Goal: Obtain resource: Download file/media

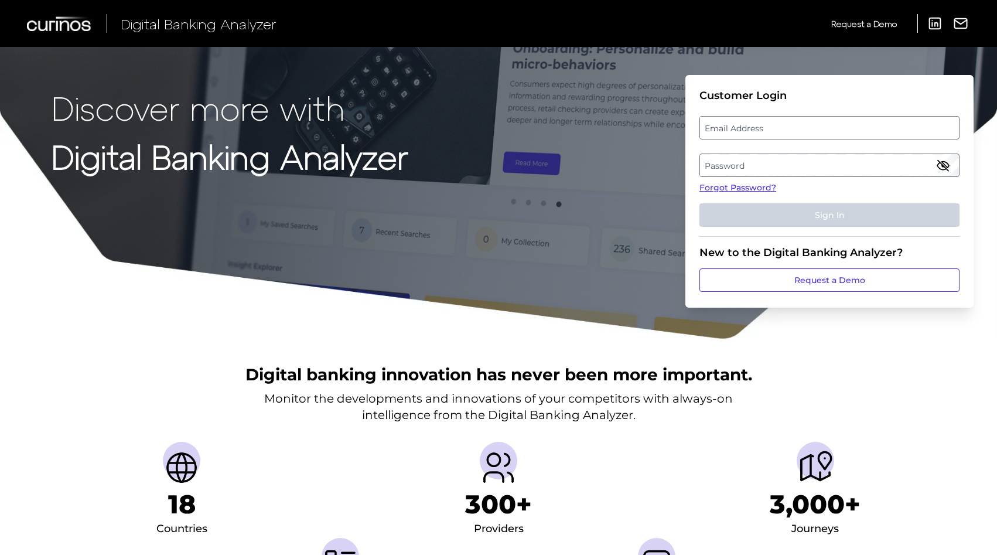
click at [828, 132] on label "Email Address" at bounding box center [829, 127] width 258 height 21
click at [828, 132] on input "email" at bounding box center [829, 127] width 260 height 23
click at [808, 132] on input "Email Address" at bounding box center [829, 127] width 260 height 23
type input "[EMAIL_ADDRESS][DOMAIN_NAME]"
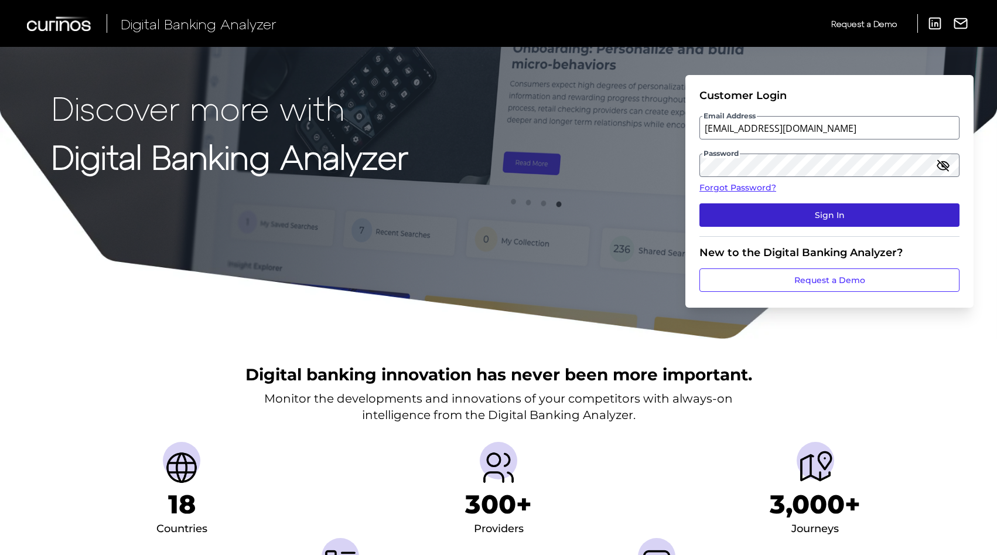
click at [824, 210] on button "Sign In" at bounding box center [829, 214] width 260 height 23
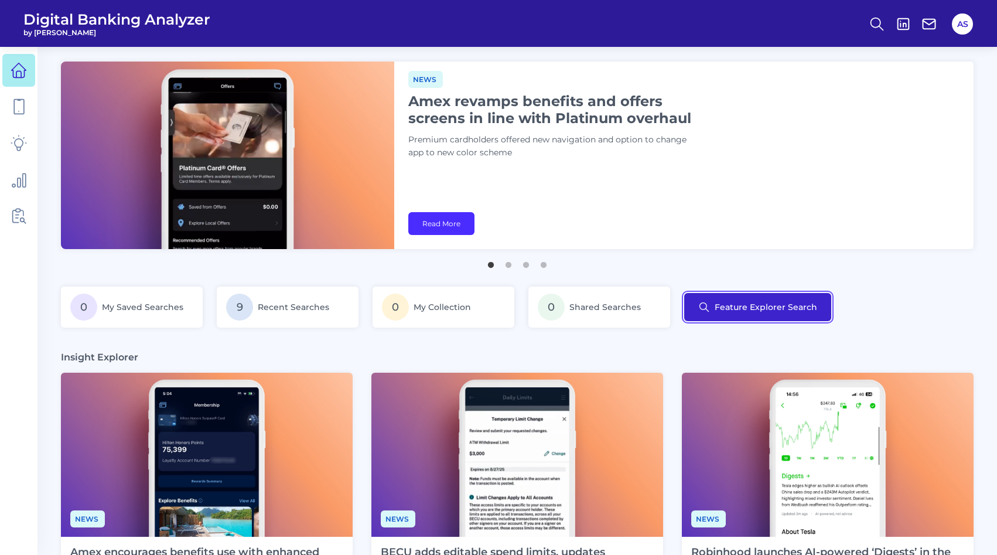
click at [771, 313] on button "Feature Explorer Search" at bounding box center [757, 307] width 147 height 28
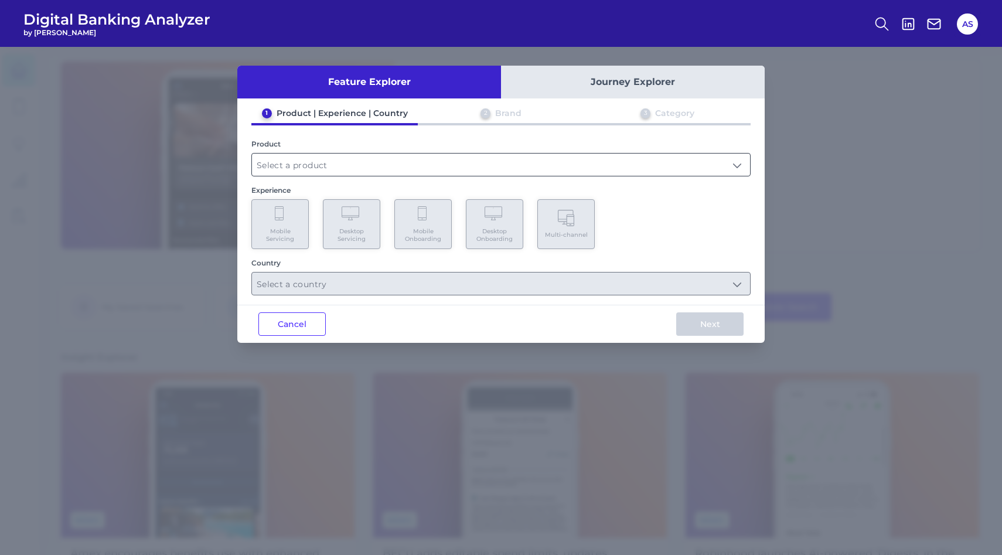
click at [303, 169] on input "text" at bounding box center [501, 164] width 498 height 22
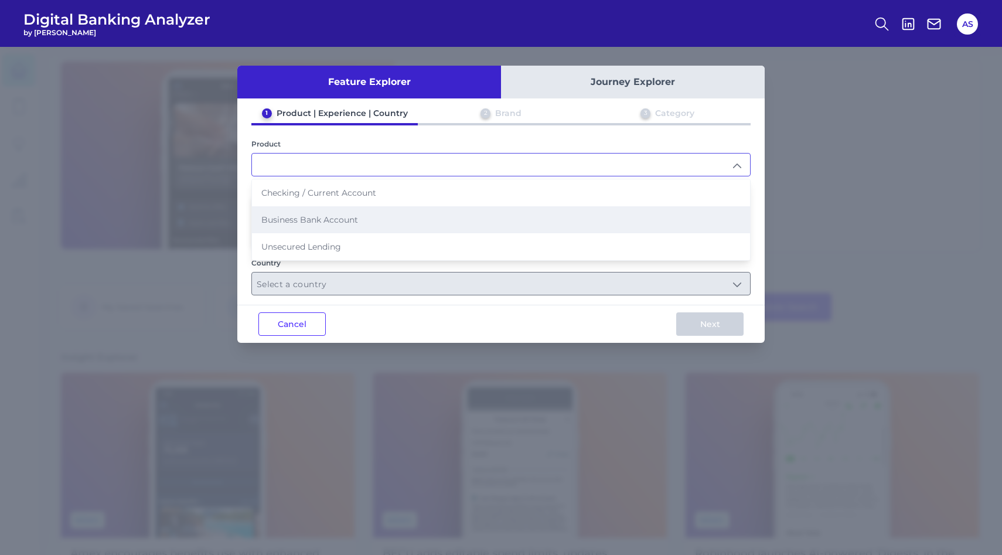
click at [299, 221] on span "Business Bank Account" at bounding box center [309, 219] width 97 height 11
type input "Business Bank Account"
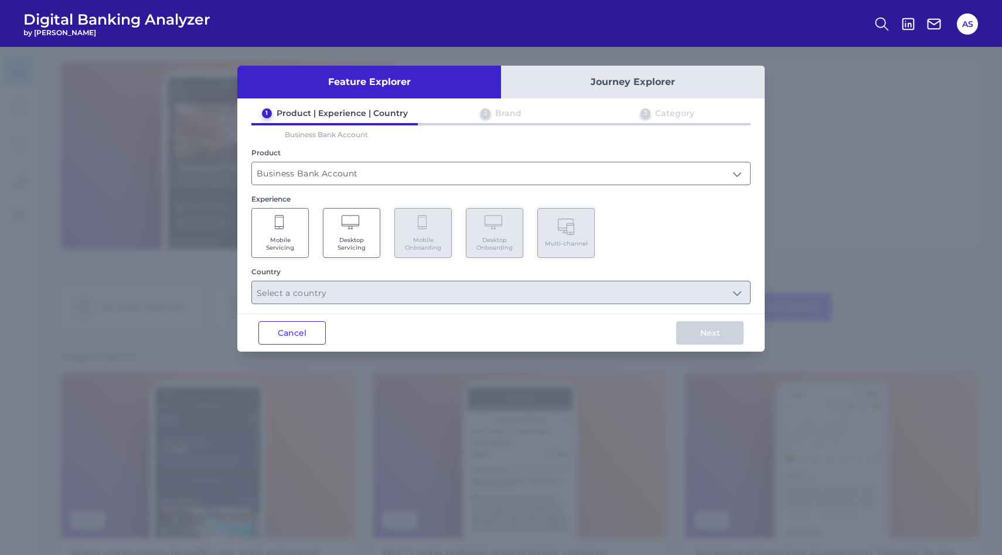
click at [327, 216] on Servicing "Desktop Servicing" at bounding box center [351, 233] width 57 height 50
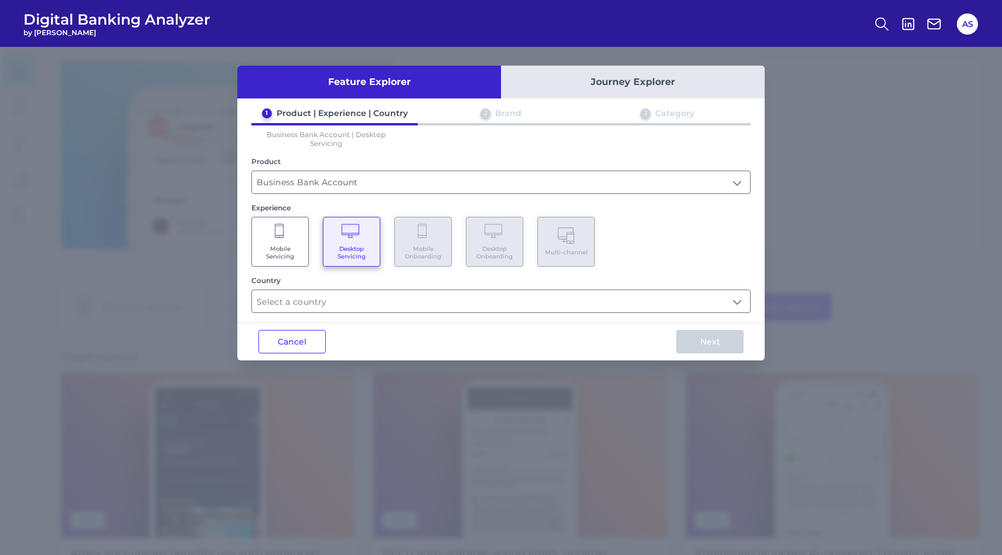
click at [298, 237] on Servicing "Mobile Servicing" at bounding box center [279, 242] width 57 height 50
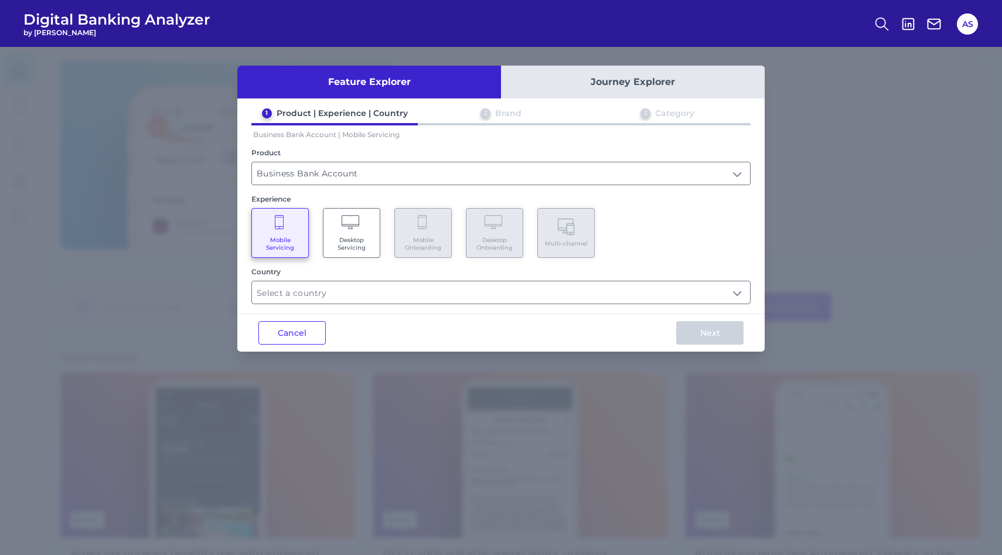
click at [348, 234] on Servicing "Desktop Servicing" at bounding box center [351, 233] width 57 height 50
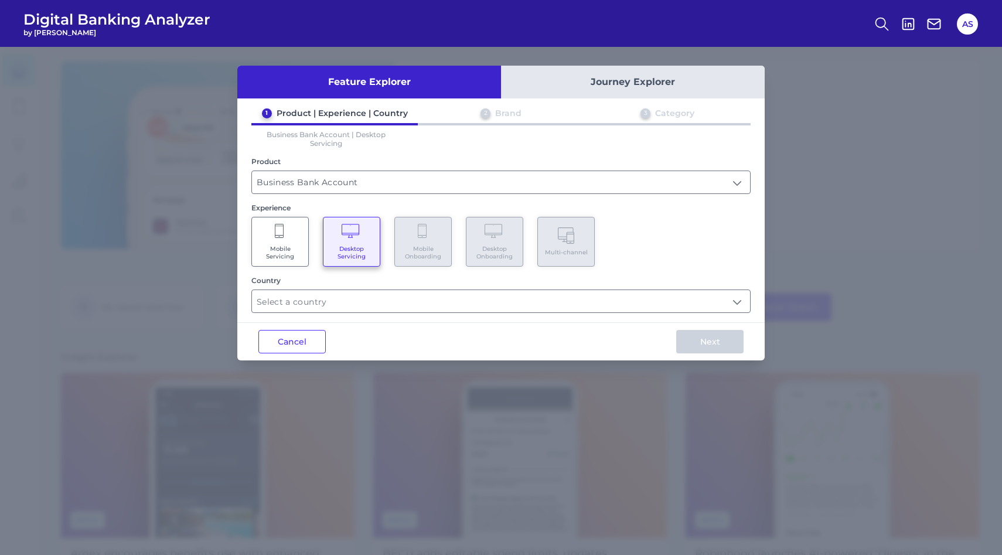
click at [305, 242] on Servicing "Mobile Servicing" at bounding box center [279, 242] width 57 height 50
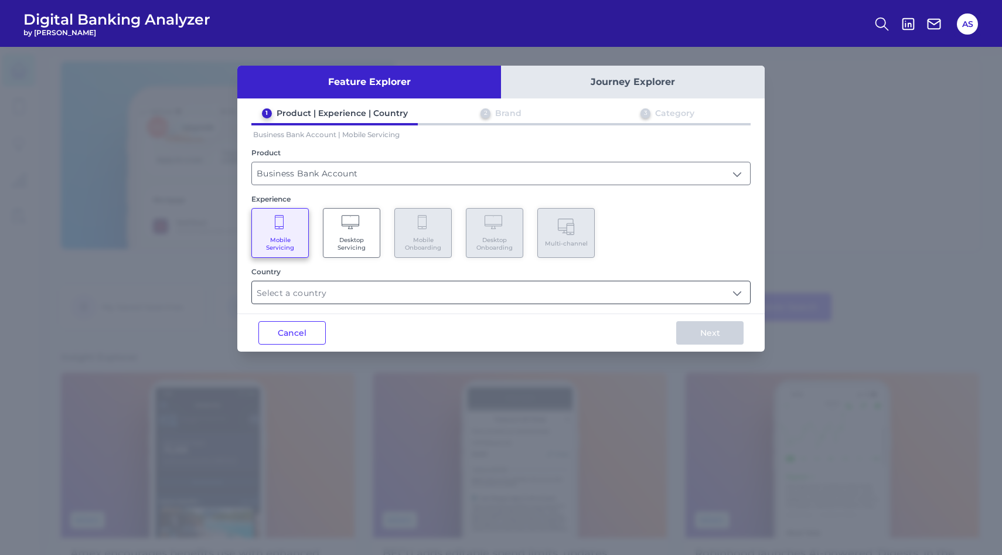
click at [333, 295] on input "text" at bounding box center [501, 292] width 498 height 22
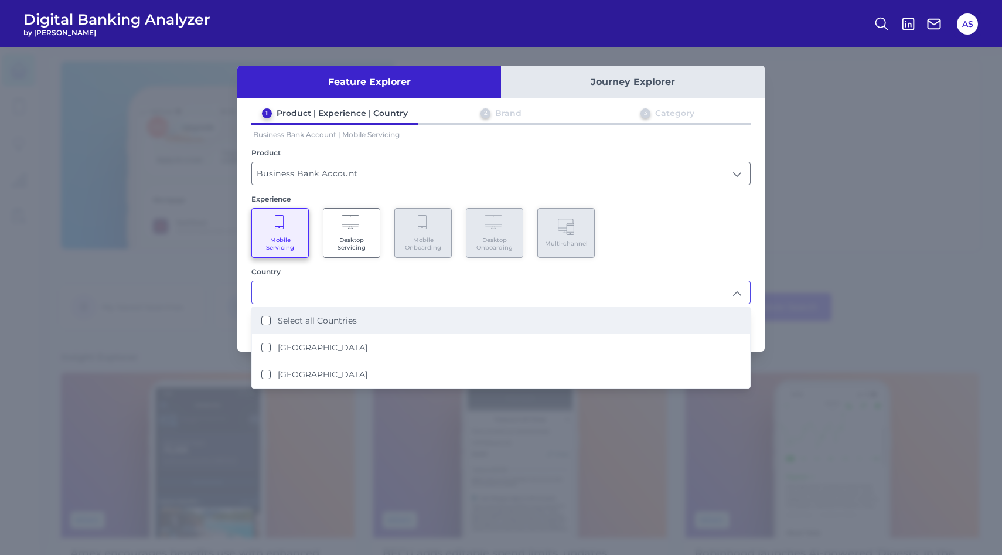
click at [309, 317] on label "Select all Countries" at bounding box center [317, 320] width 79 height 11
type input "Select all Countries"
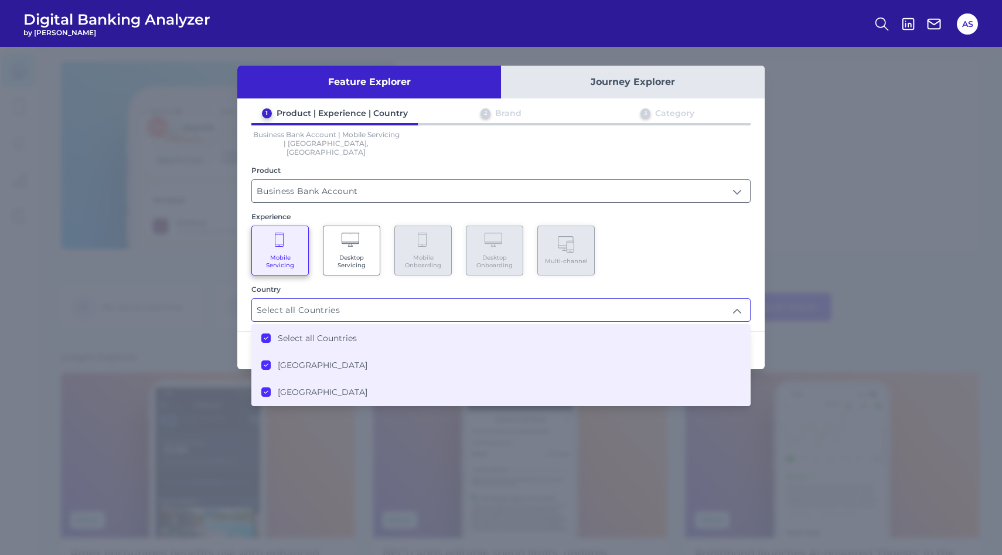
click at [349, 299] on input "Select all Countries" at bounding box center [501, 310] width 498 height 22
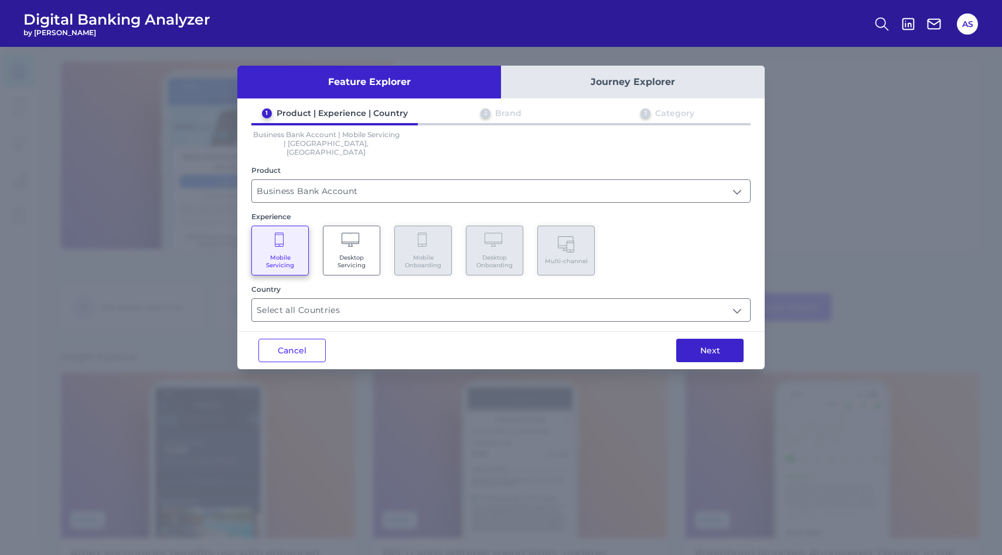
click at [688, 342] on button "Next" at bounding box center [709, 350] width 67 height 23
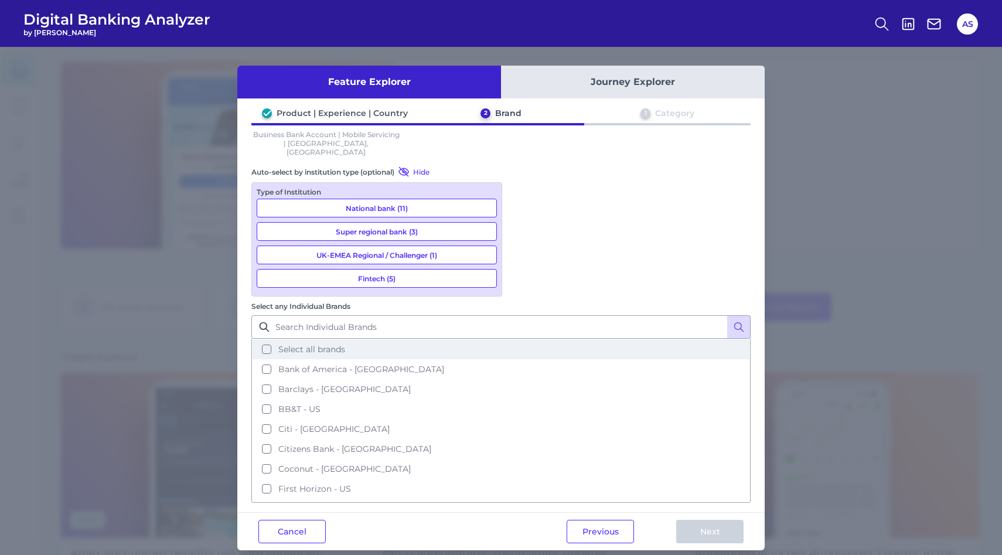
click at [345, 344] on span "Select all brands" at bounding box center [311, 349] width 67 height 11
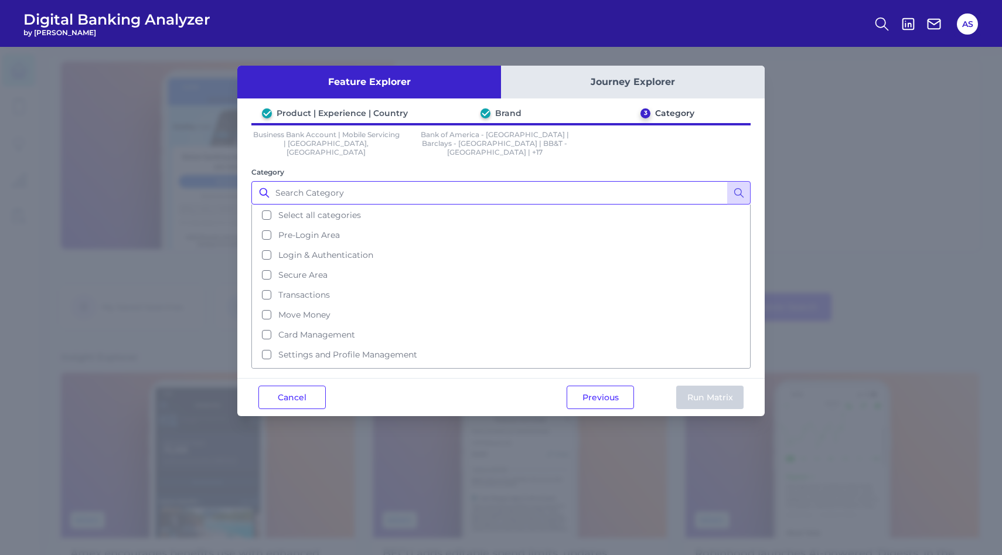
click at [317, 184] on input "Category" at bounding box center [500, 192] width 499 height 23
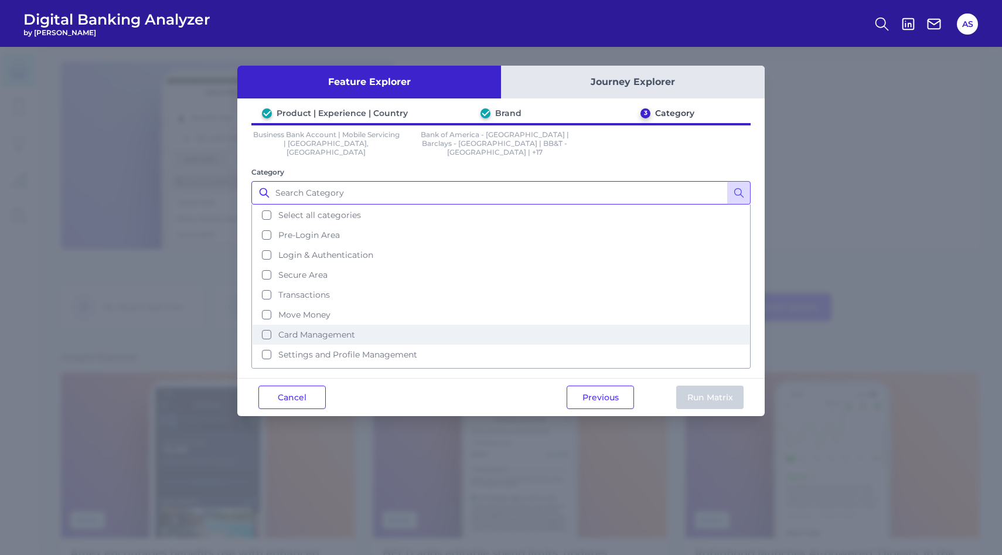
click at [301, 329] on span "Card Management" at bounding box center [316, 334] width 77 height 11
click at [739, 389] on button "Run Matrix" at bounding box center [709, 396] width 67 height 23
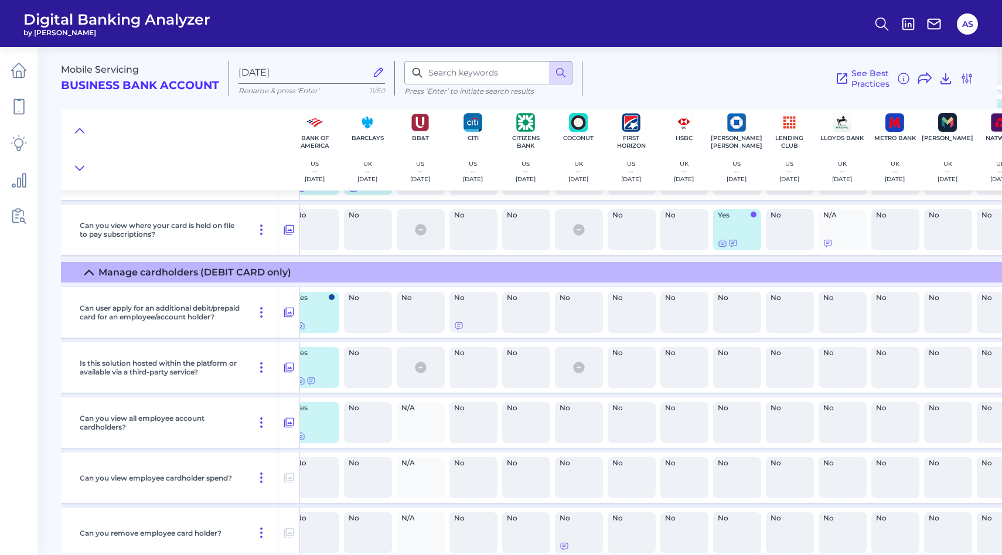
scroll to position [1060, 0]
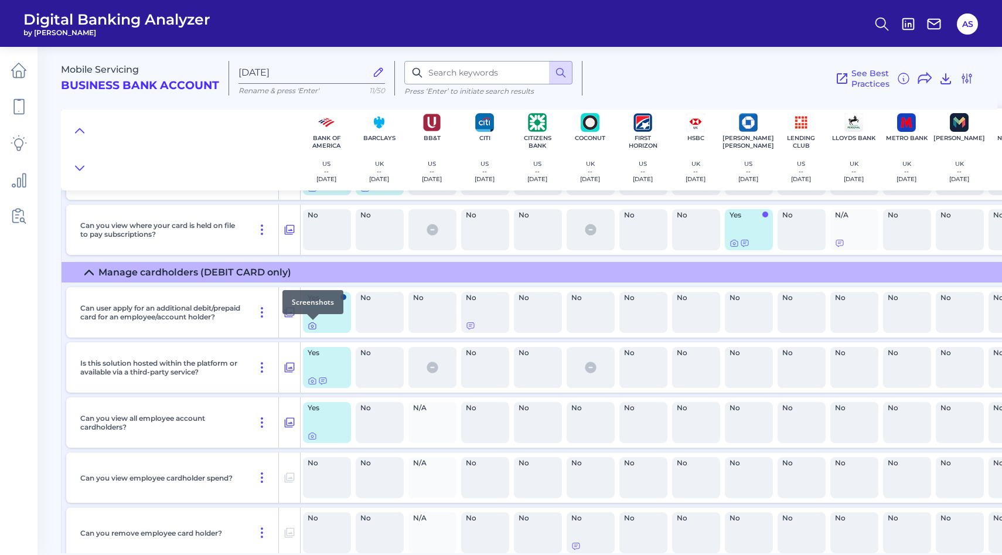
click at [312, 325] on icon at bounding box center [311, 325] width 9 height 9
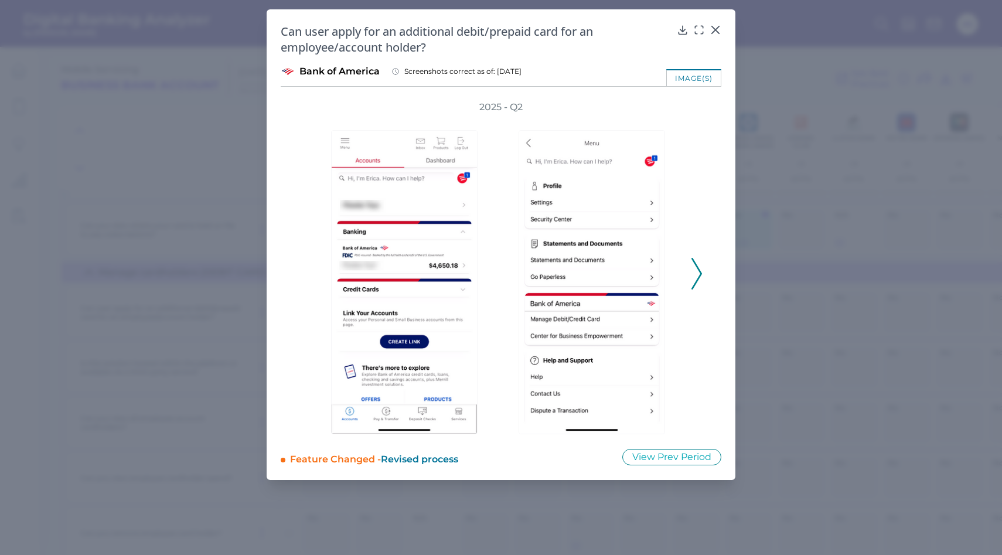
click at [702, 275] on div "2025 - Q2" at bounding box center [501, 267] width 440 height 333
click at [701, 277] on icon at bounding box center [696, 274] width 11 height 32
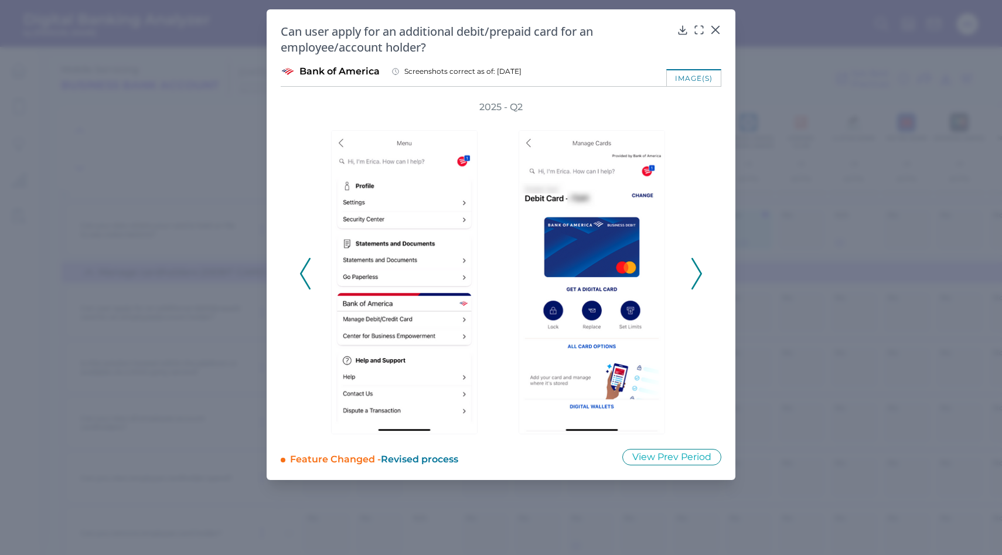
click at [701, 277] on icon at bounding box center [696, 274] width 11 height 32
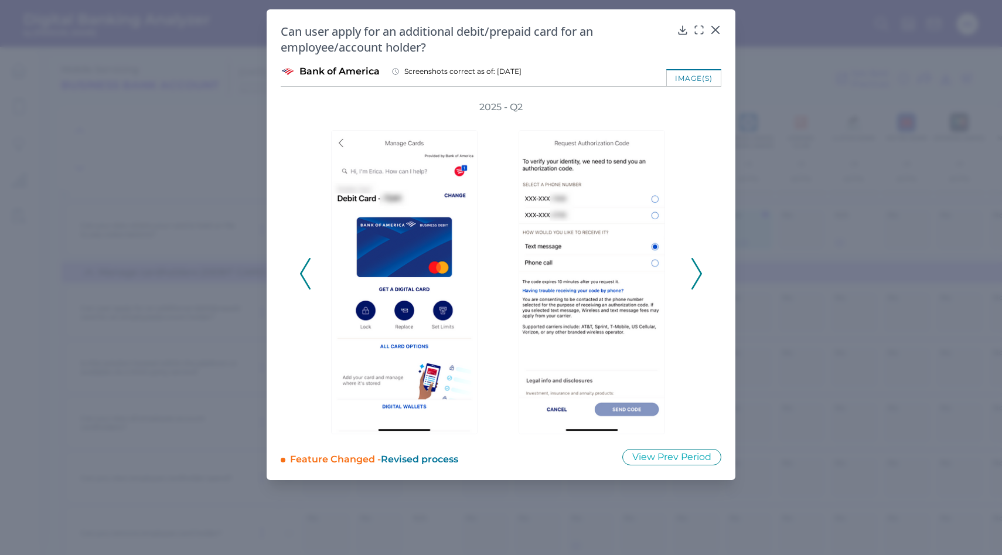
click at [700, 278] on icon at bounding box center [696, 274] width 11 height 32
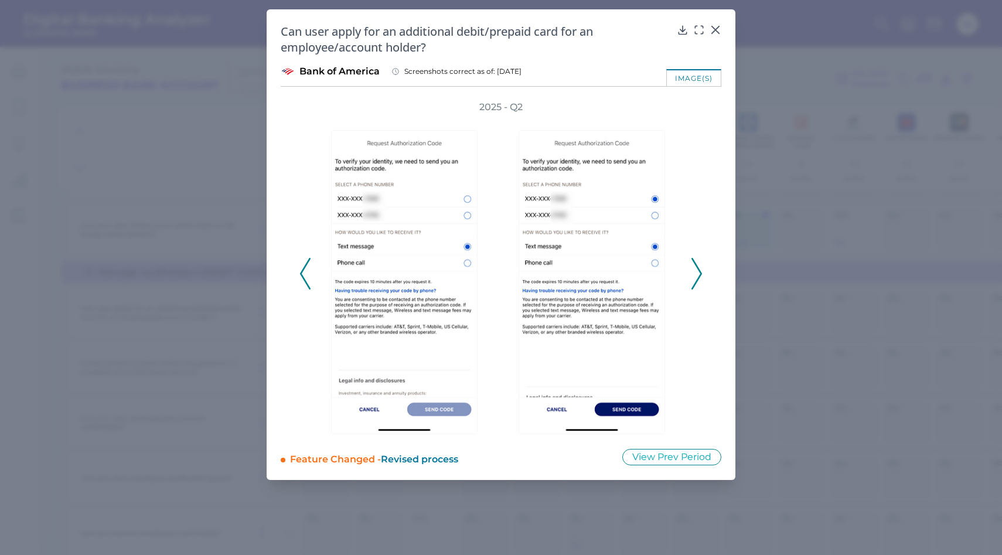
click at [700, 278] on icon at bounding box center [696, 274] width 11 height 32
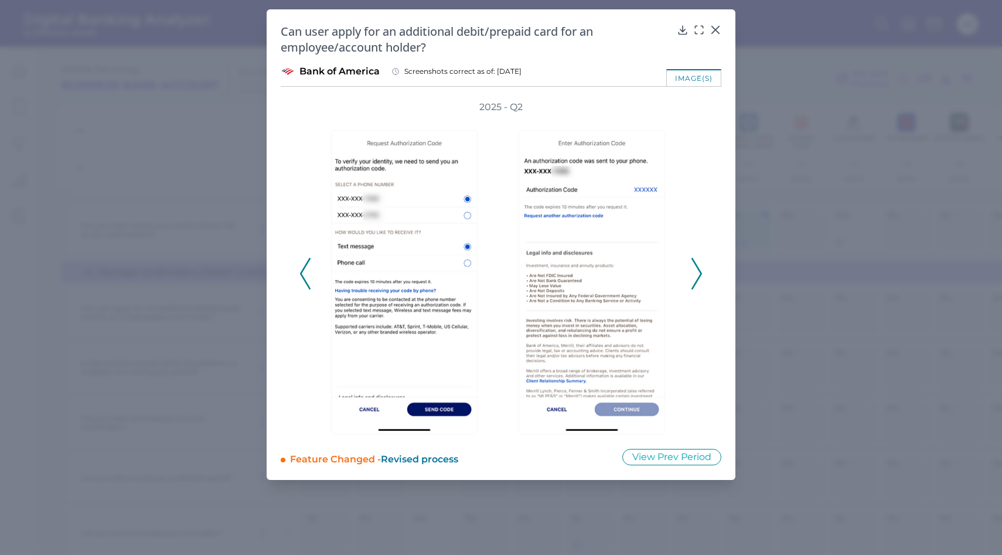
click at [700, 278] on icon at bounding box center [696, 274] width 11 height 32
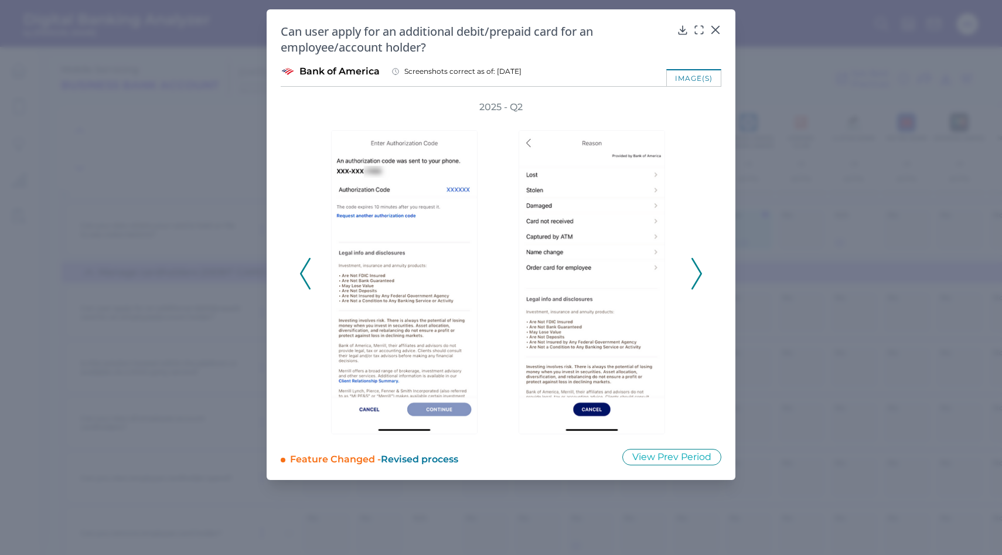
click at [700, 279] on icon at bounding box center [696, 274] width 11 height 32
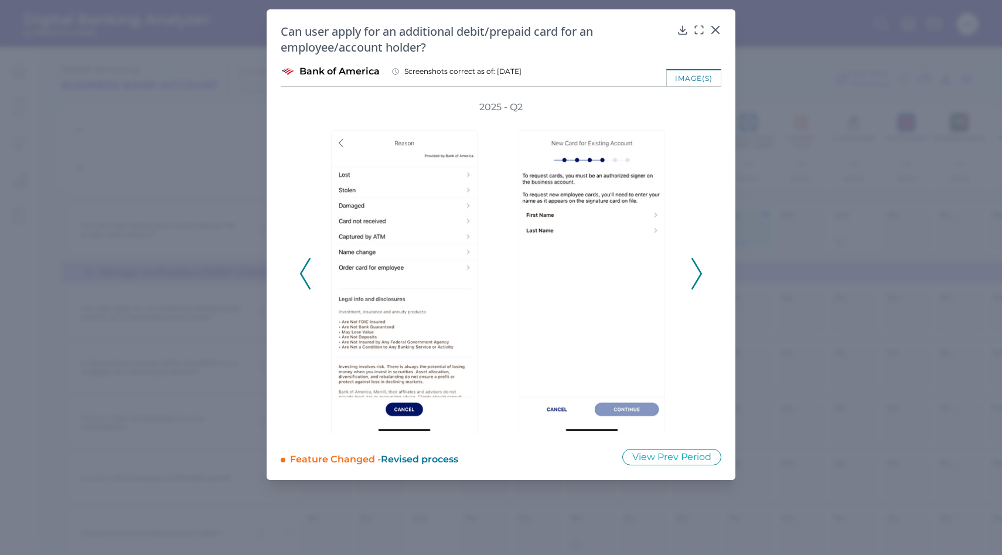
click at [700, 279] on icon at bounding box center [696, 274] width 11 height 32
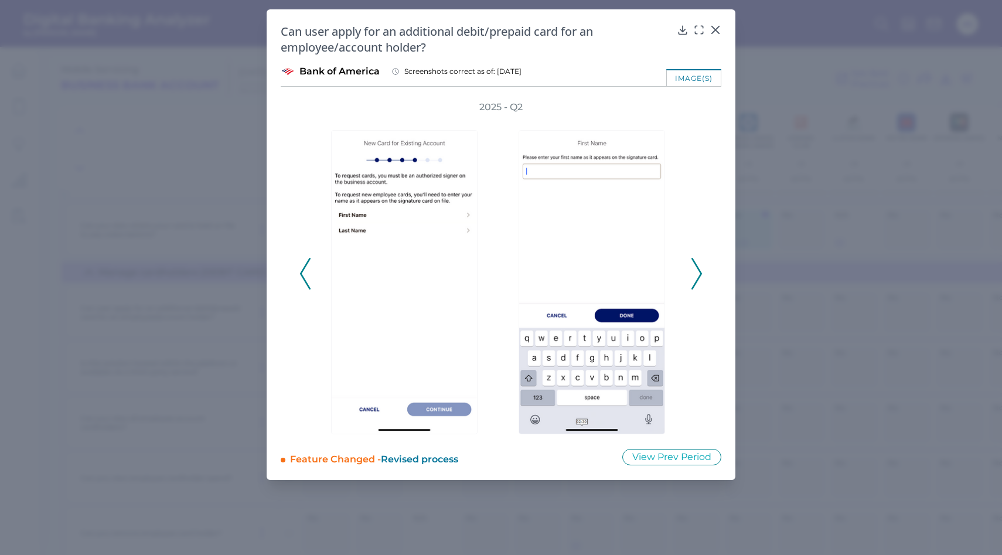
click at [701, 279] on icon at bounding box center [696, 274] width 11 height 32
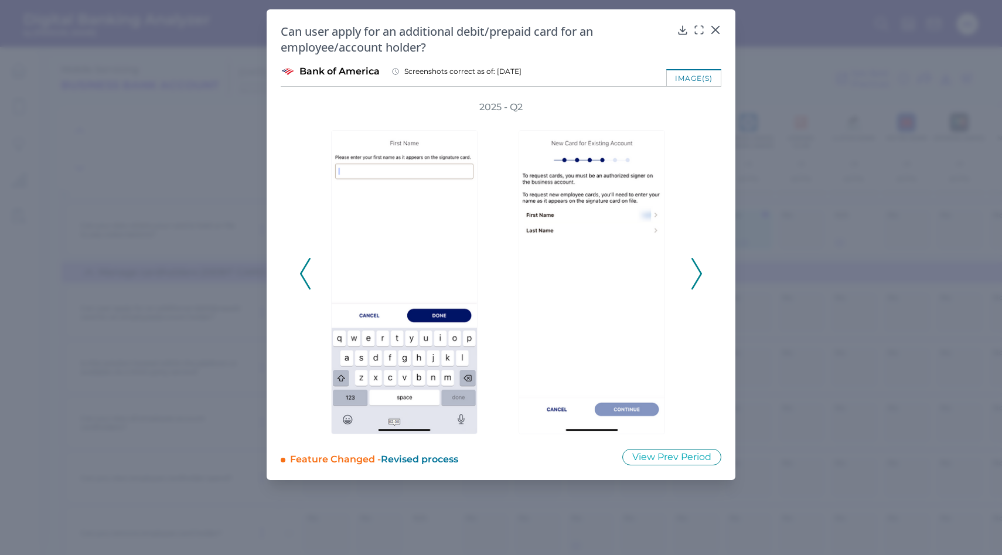
click at [701, 279] on icon at bounding box center [696, 274] width 11 height 32
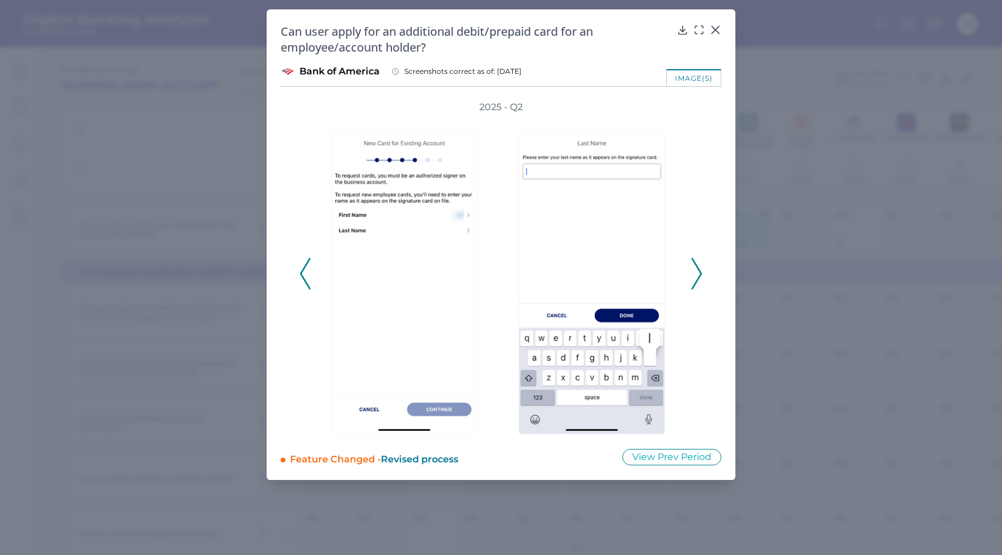
click at [701, 279] on icon at bounding box center [696, 274] width 11 height 32
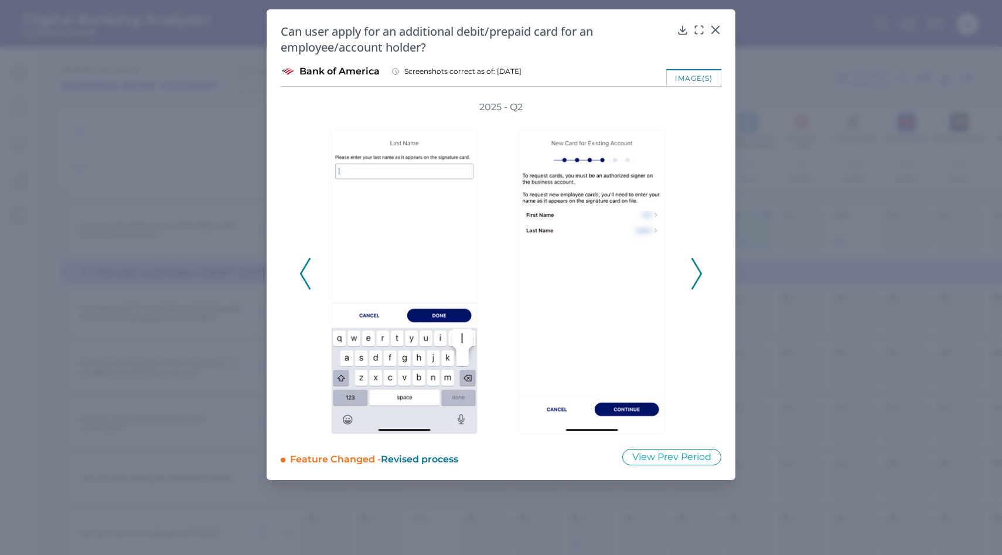
click at [701, 279] on icon at bounding box center [696, 274] width 11 height 32
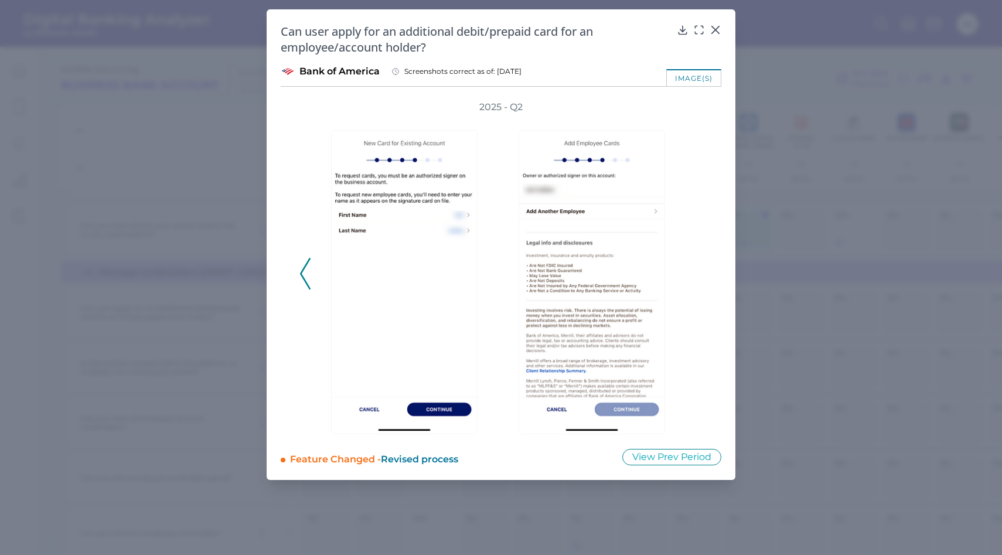
click at [701, 279] on div "2025 - Q2" at bounding box center [500, 267] width 403 height 333
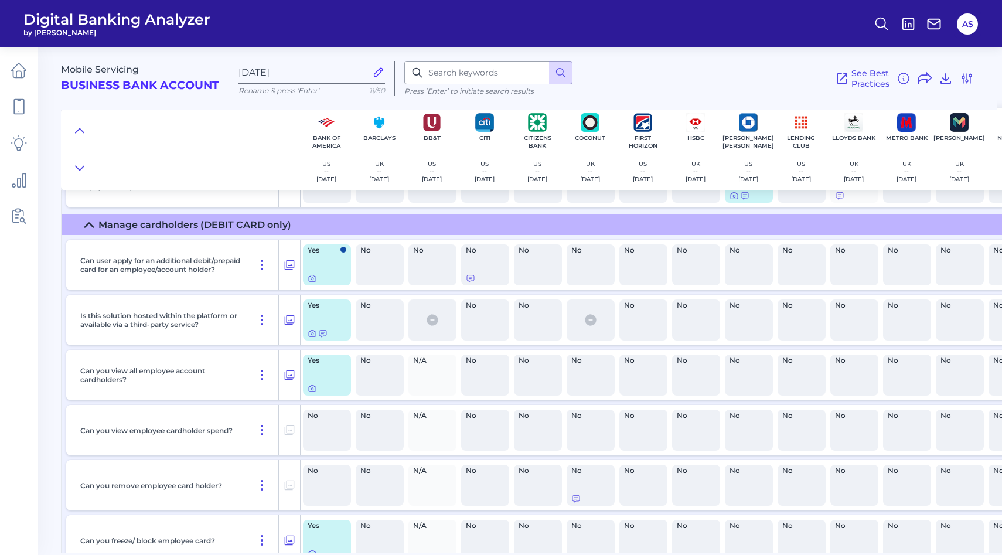
scroll to position [1109, 0]
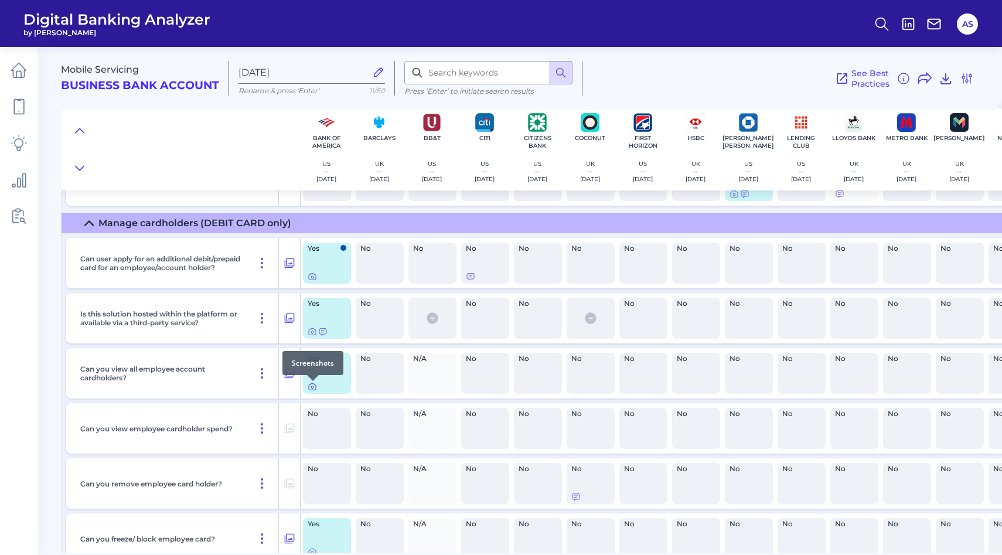
click at [311, 387] on icon at bounding box center [312, 387] width 2 height 2
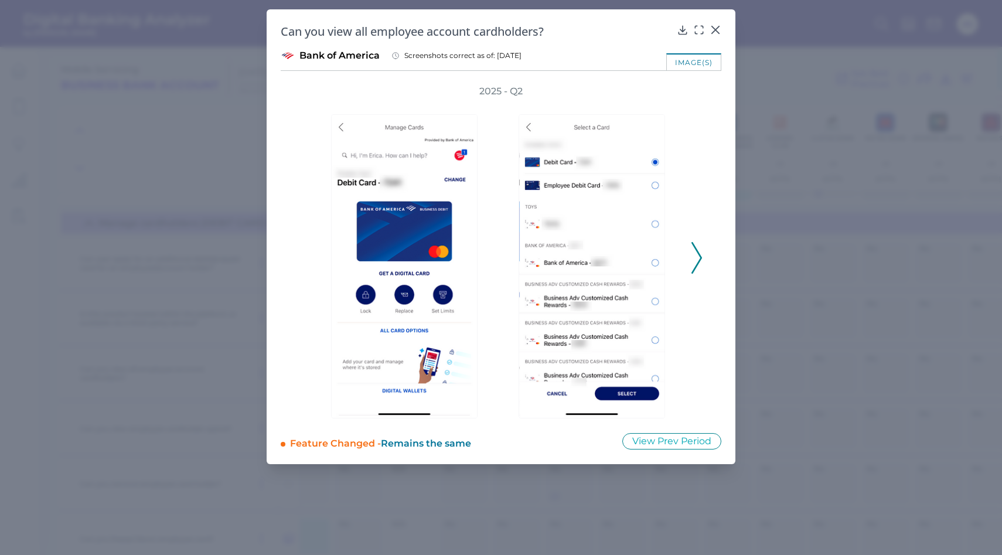
scroll to position [1109, 23]
click at [696, 257] on icon at bounding box center [696, 258] width 11 height 32
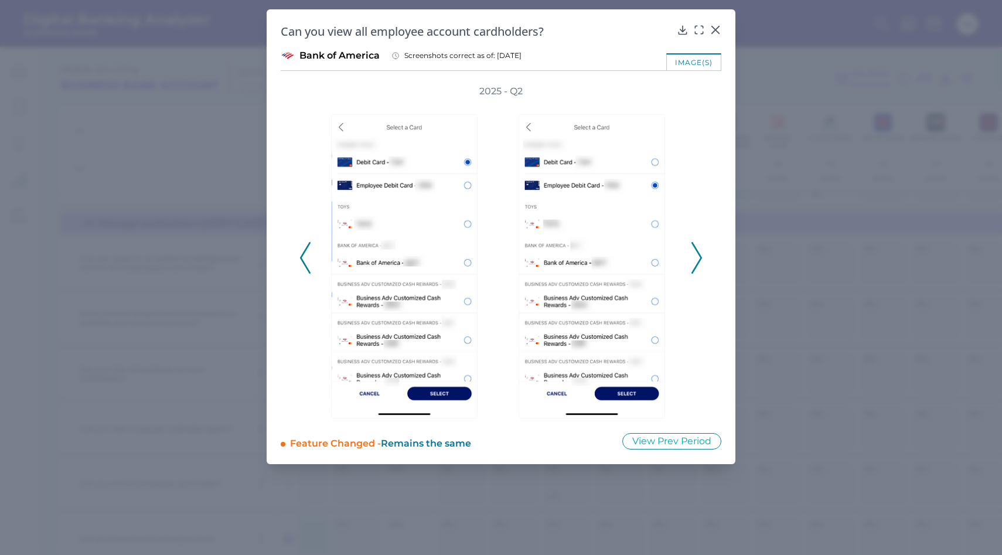
click at [696, 257] on icon at bounding box center [696, 258] width 11 height 32
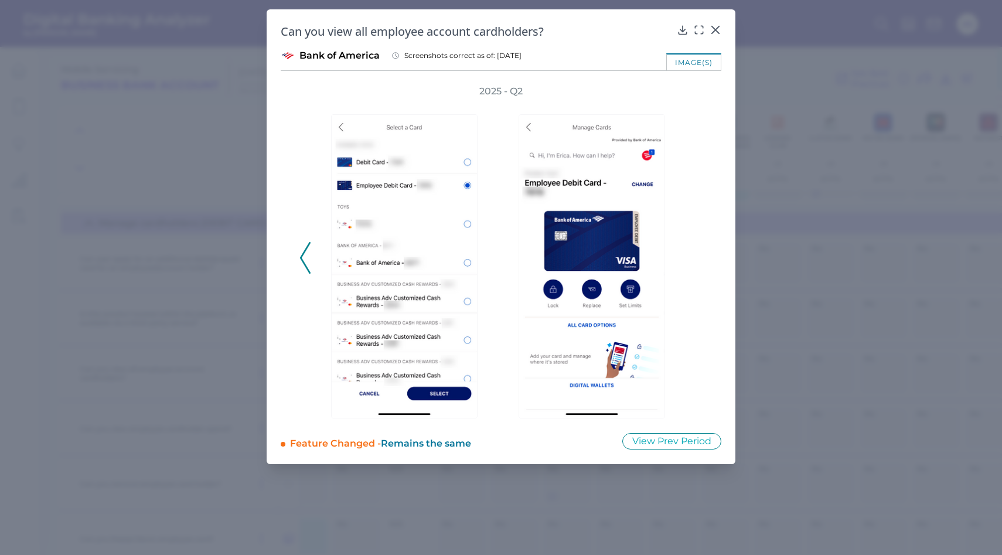
click at [699, 269] on div "2025 - Q2" at bounding box center [500, 251] width 403 height 333
click at [699, 272] on div "2025 - Q2" at bounding box center [500, 251] width 403 height 333
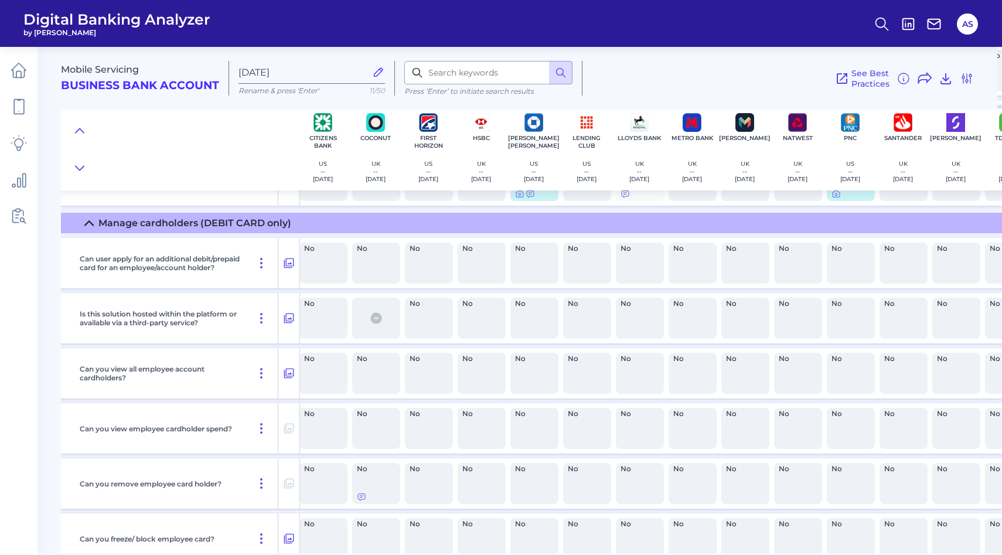
scroll to position [1109, 363]
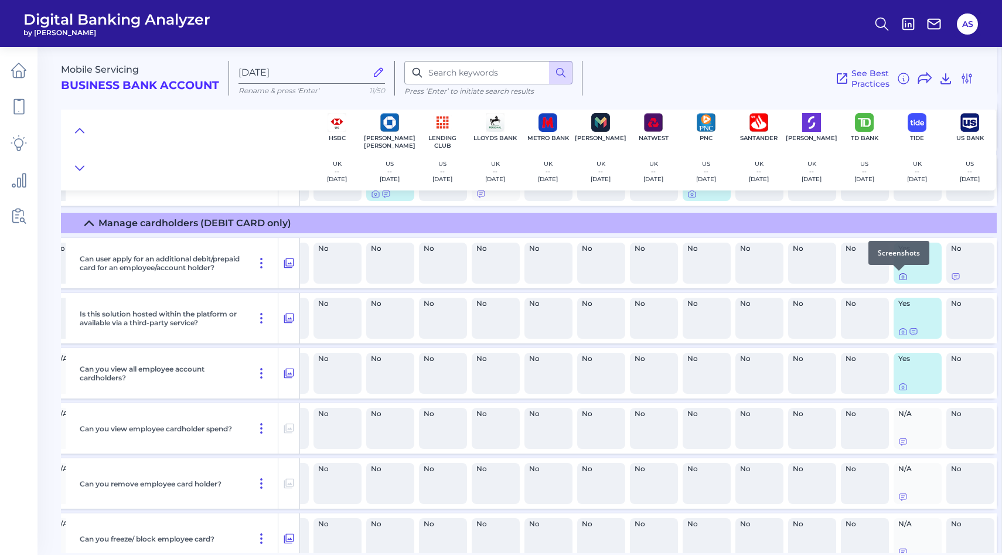
click at [898, 278] on icon at bounding box center [902, 276] width 9 height 9
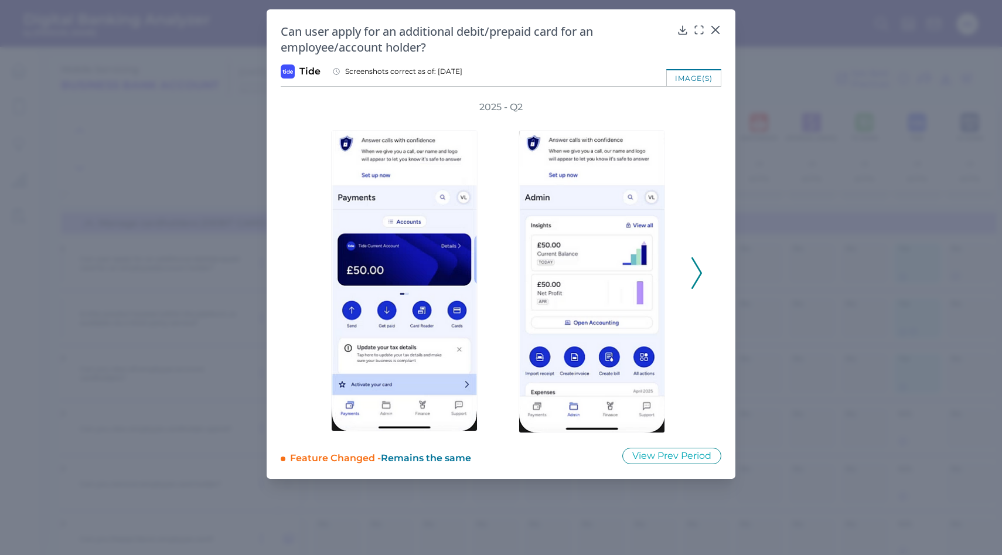
click at [695, 276] on icon at bounding box center [696, 273] width 11 height 32
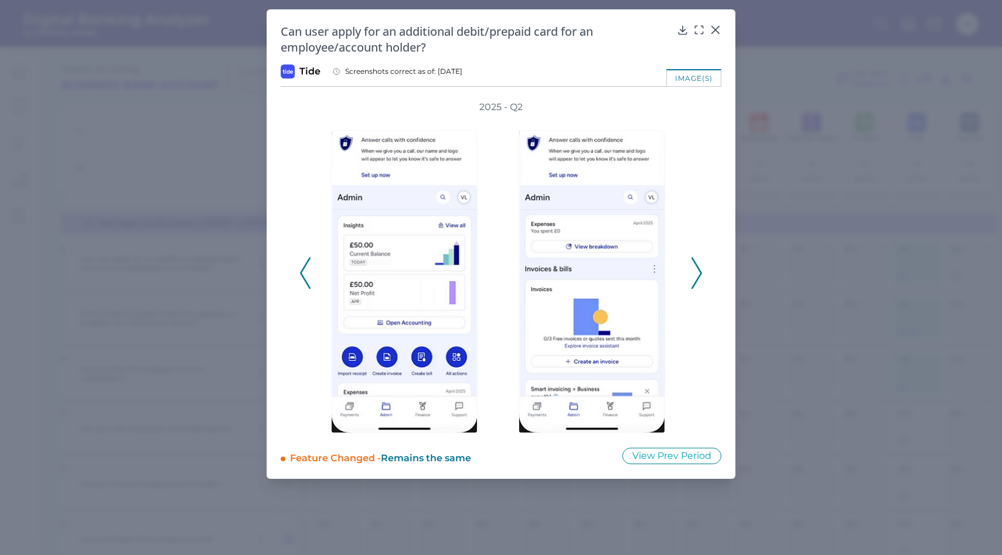
click at [695, 276] on icon at bounding box center [696, 273] width 11 height 32
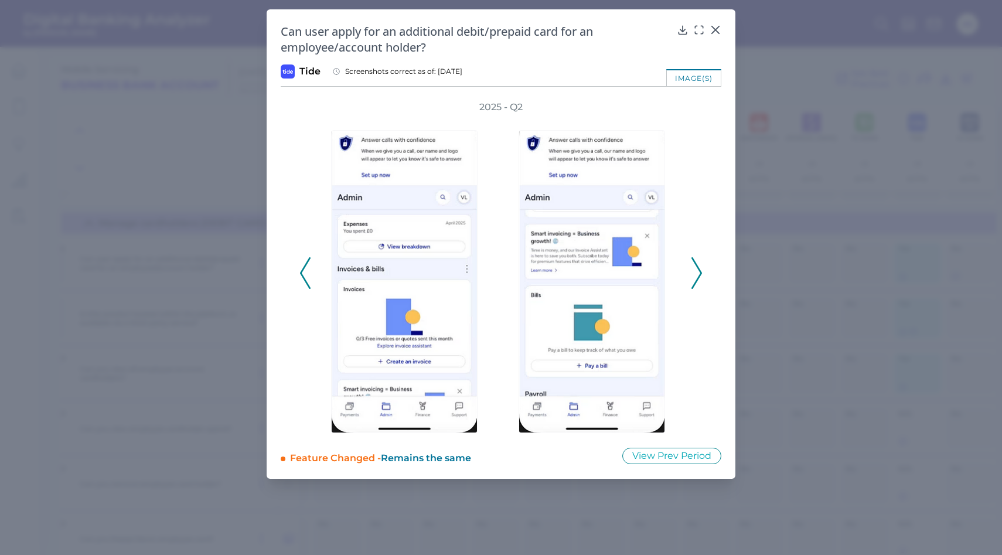
click at [695, 276] on icon at bounding box center [696, 273] width 11 height 32
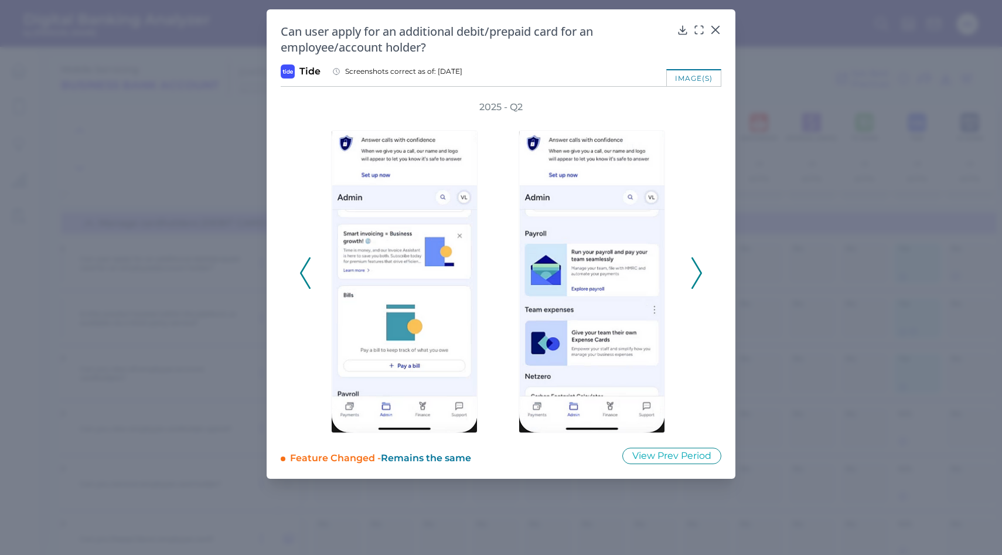
click at [695, 276] on icon at bounding box center [696, 273] width 11 height 32
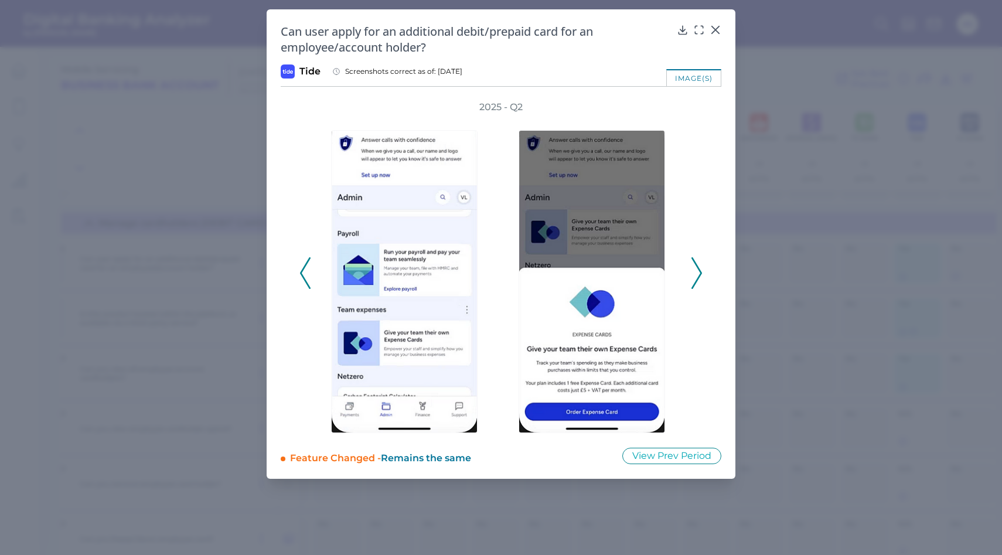
click at [695, 276] on icon at bounding box center [696, 273] width 11 height 32
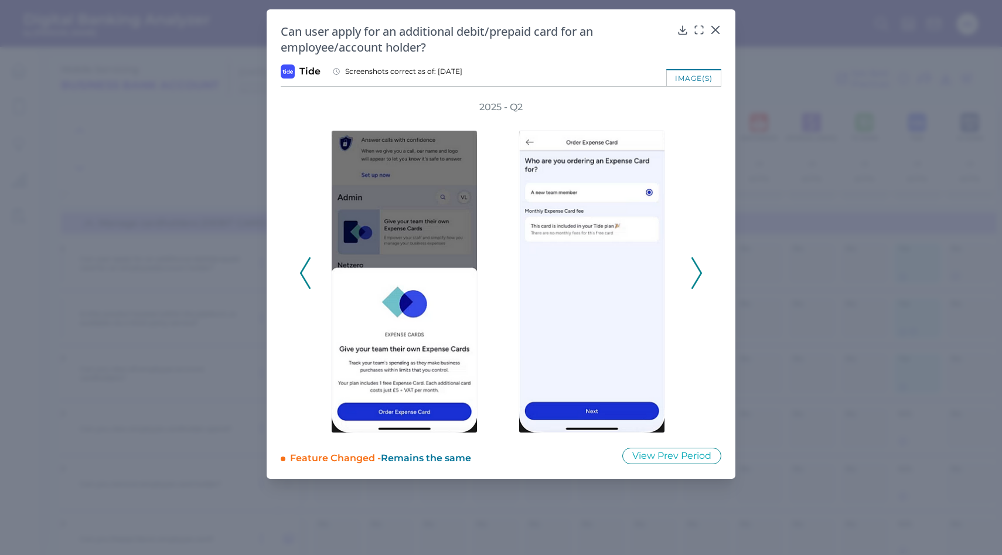
click at [695, 276] on icon at bounding box center [696, 273] width 11 height 32
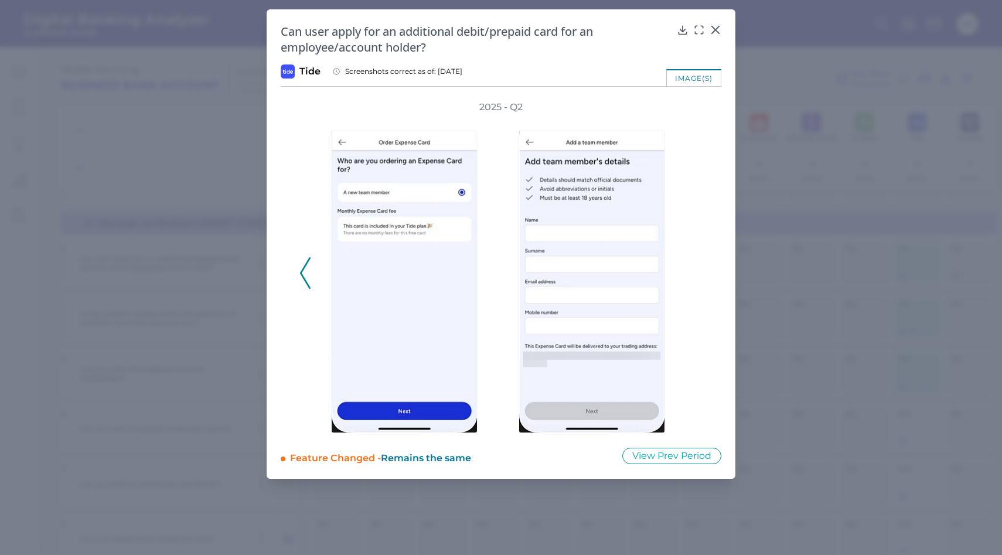
click at [695, 276] on div "2025 - Q2" at bounding box center [500, 267] width 403 height 332
click at [681, 24] on icon at bounding box center [682, 30] width 12 height 12
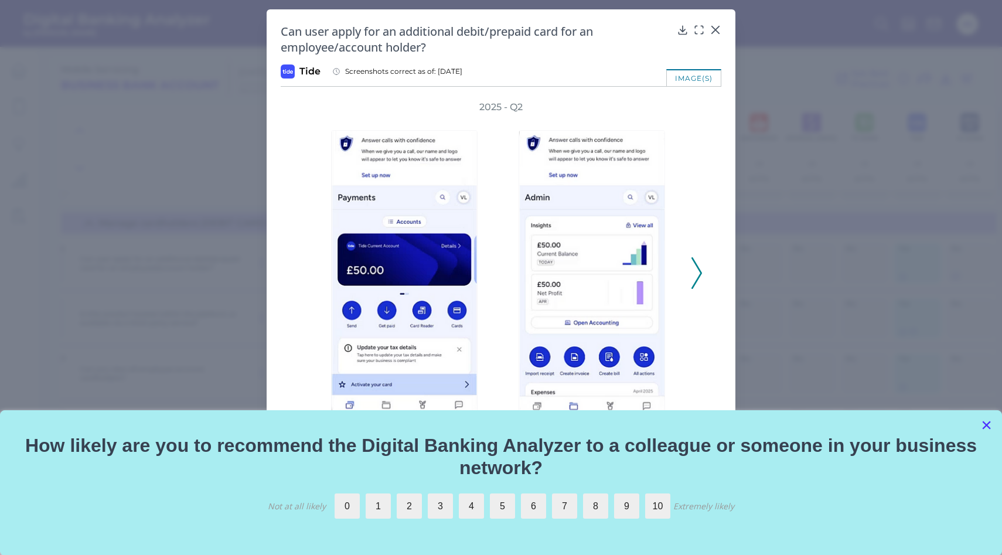
click at [983, 430] on button "×" at bounding box center [985, 424] width 11 height 19
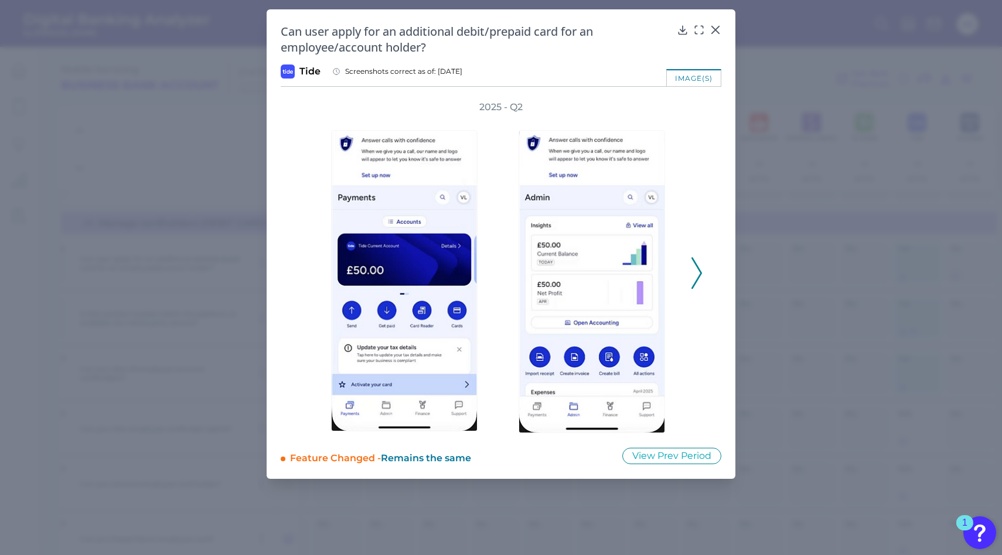
click at [698, 275] on icon at bounding box center [696, 273] width 11 height 32
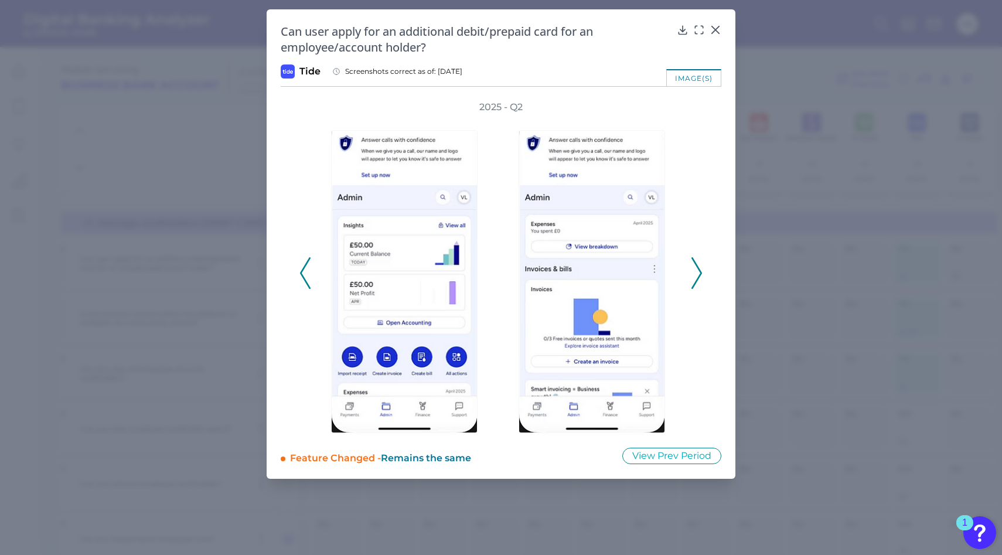
click at [698, 275] on icon at bounding box center [696, 273] width 11 height 32
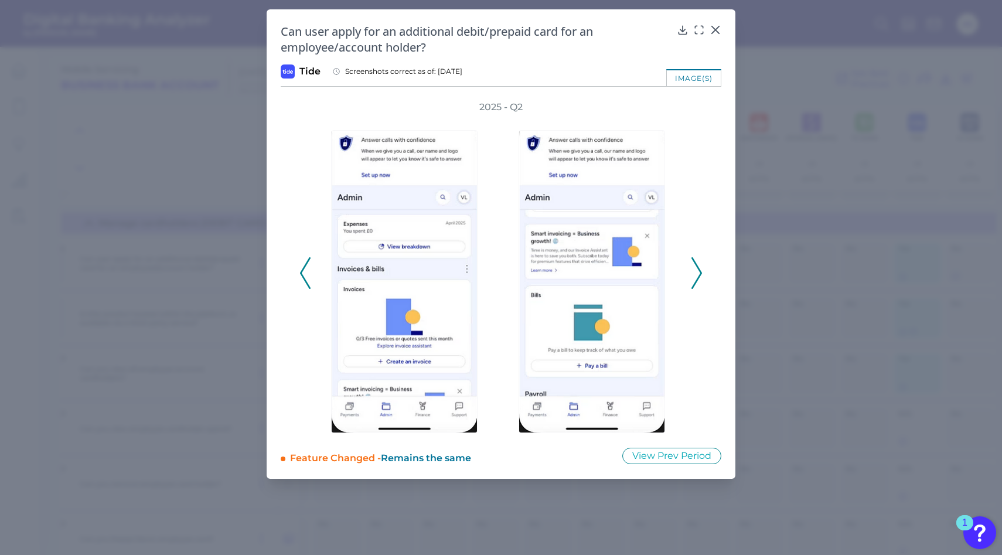
click at [698, 275] on icon at bounding box center [696, 273] width 11 height 32
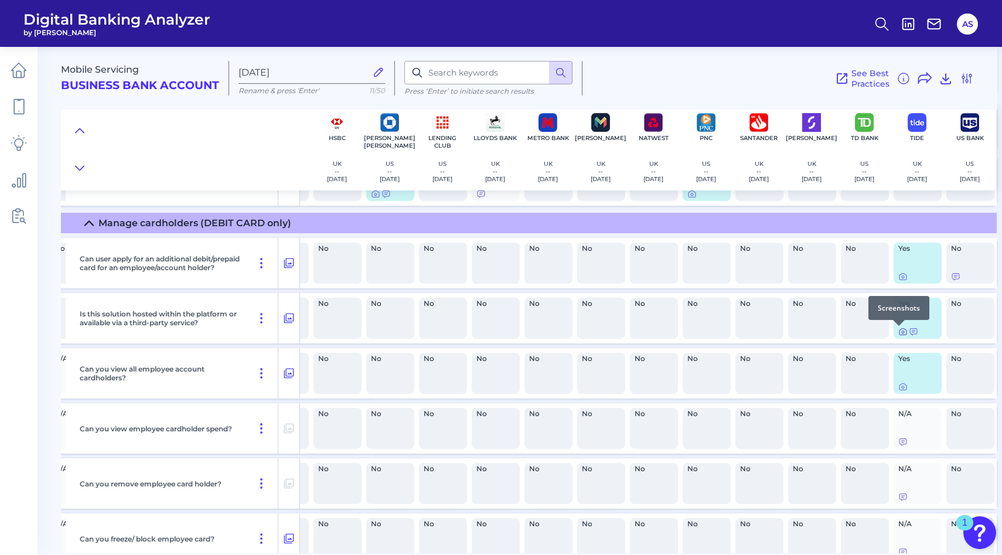
click at [898, 334] on icon at bounding box center [902, 331] width 9 height 9
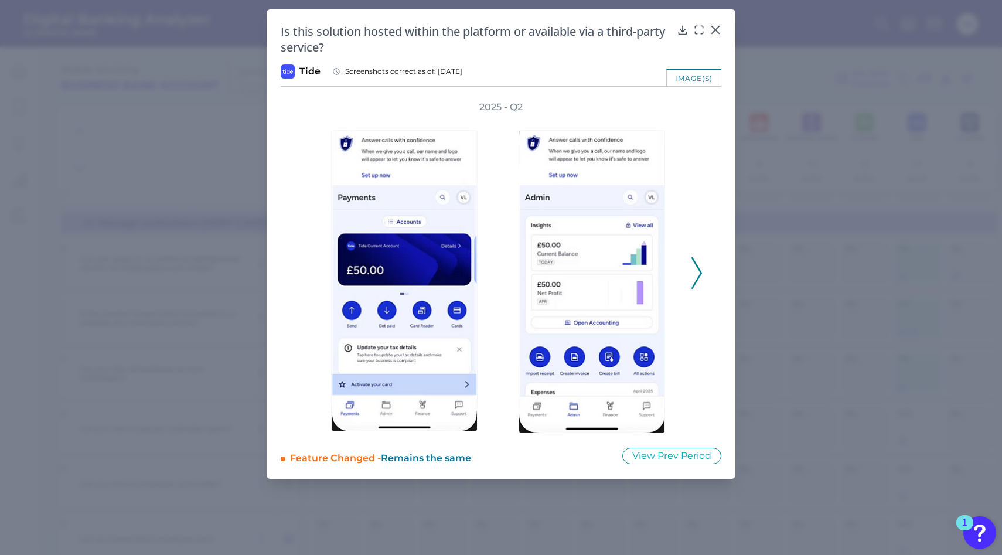
click at [697, 276] on icon at bounding box center [696, 273] width 11 height 32
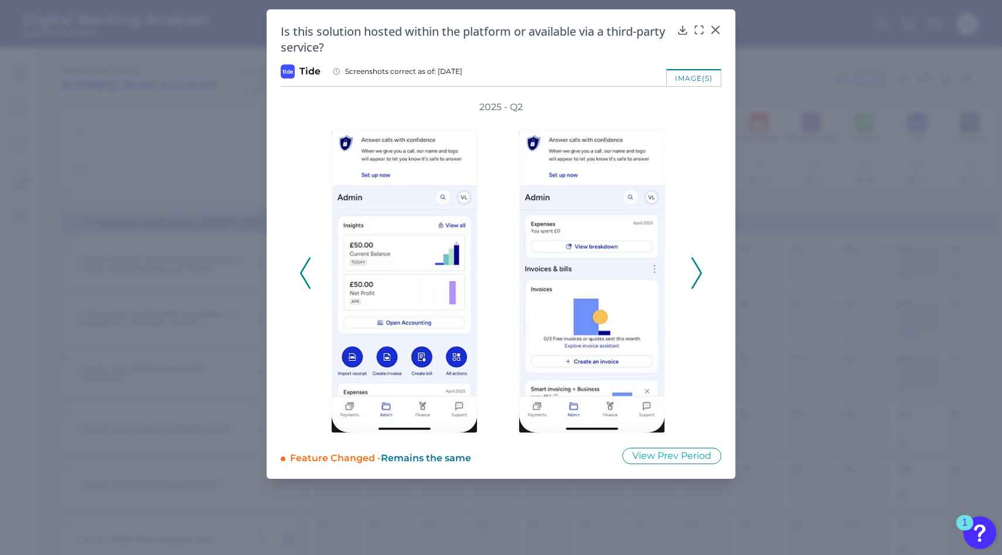
click at [697, 276] on icon at bounding box center [696, 273] width 11 height 32
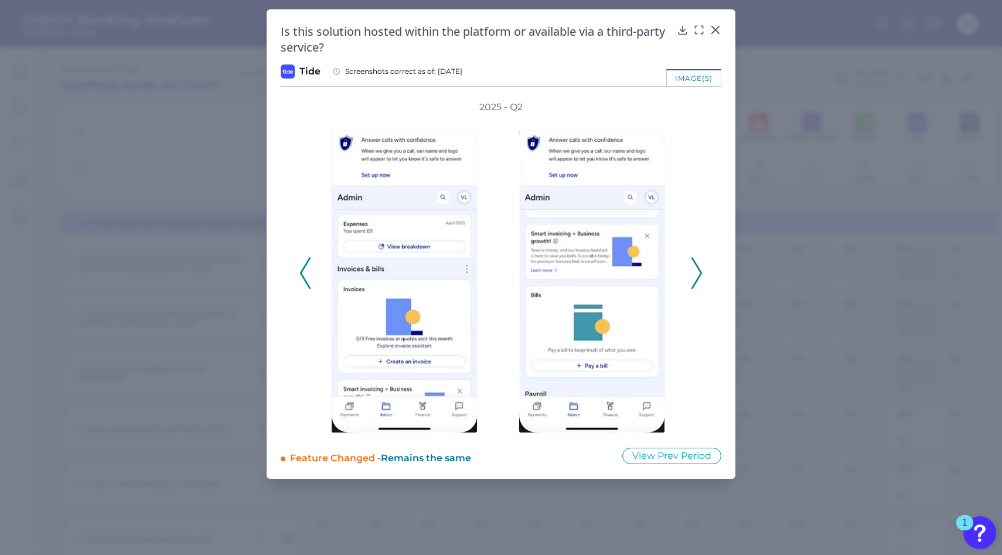
click at [697, 276] on icon at bounding box center [696, 273] width 11 height 32
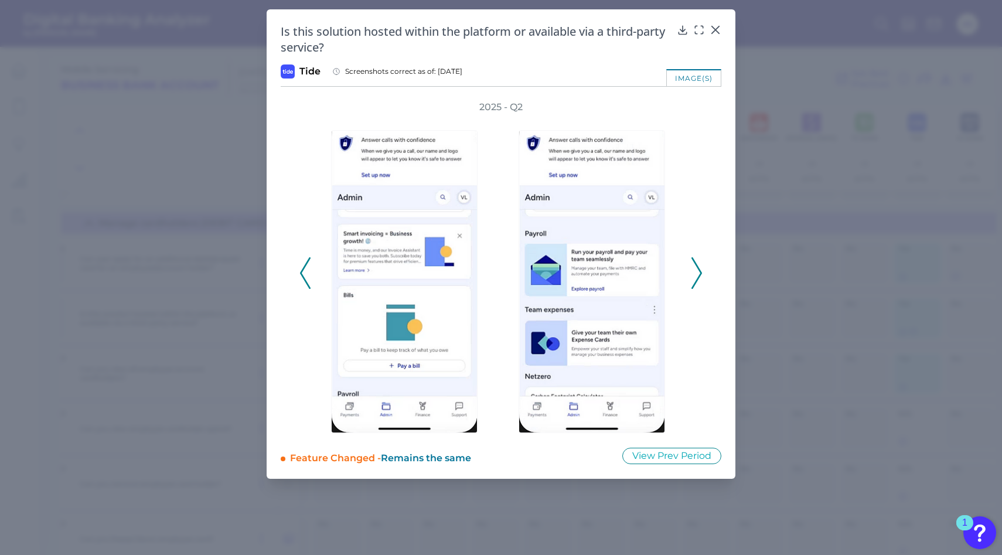
click at [697, 276] on icon at bounding box center [696, 273] width 11 height 32
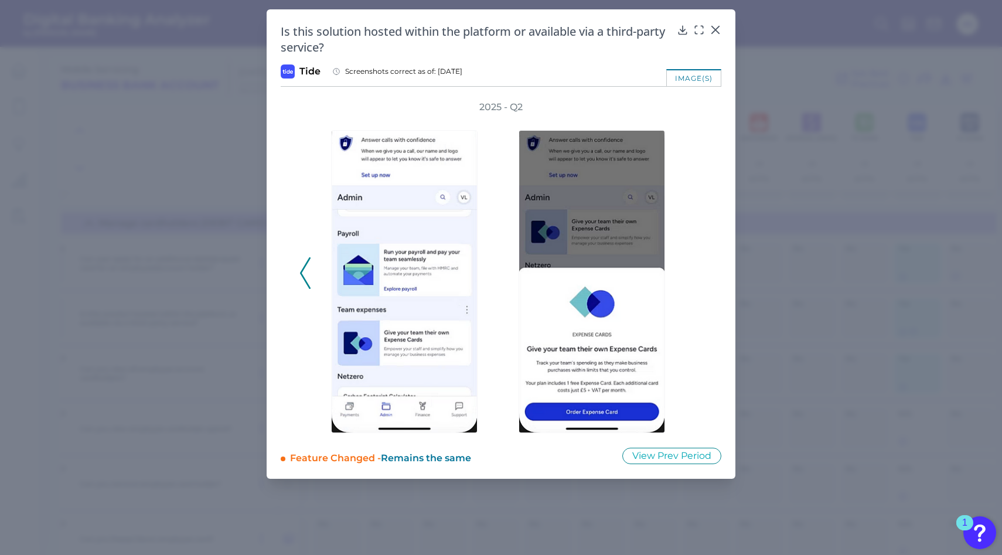
click at [697, 276] on div "2025 - Q2" at bounding box center [500, 267] width 403 height 332
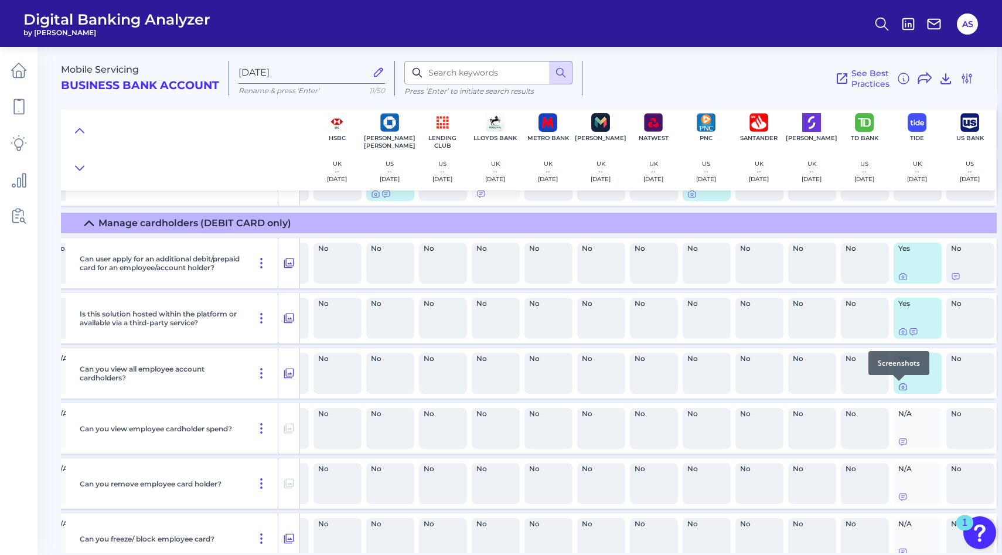
click at [898, 388] on icon at bounding box center [902, 386] width 9 height 9
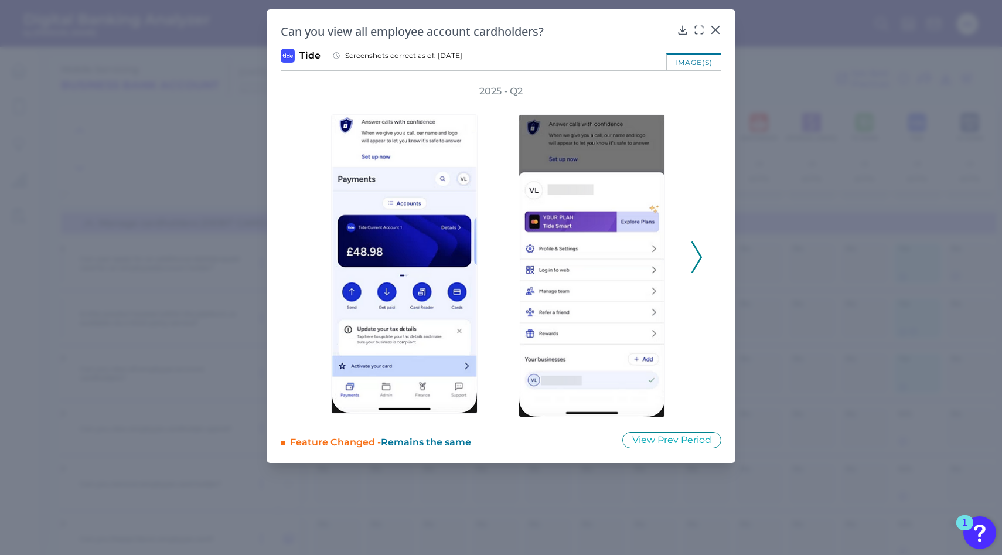
click at [696, 258] on icon at bounding box center [696, 257] width 11 height 32
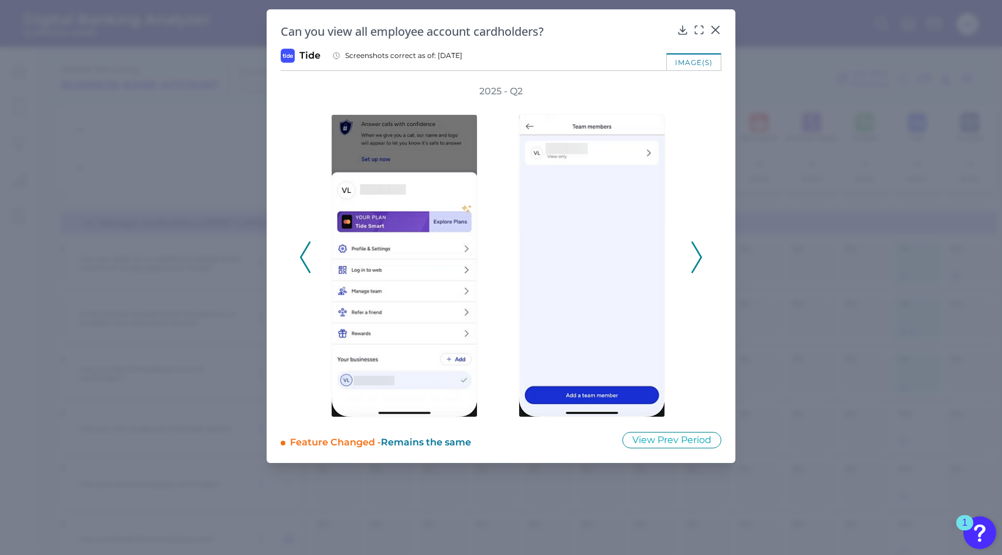
click at [696, 258] on icon at bounding box center [696, 257] width 11 height 32
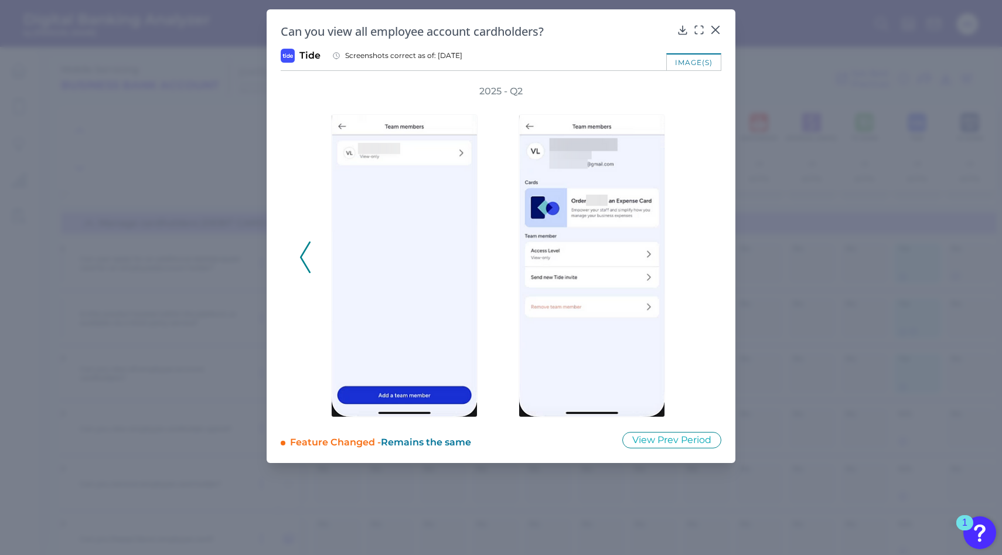
click at [693, 255] on div "2025 - Q2" at bounding box center [500, 251] width 403 height 332
click at [683, 29] on icon at bounding box center [682, 30] width 12 height 12
